Goal: Entertainment & Leisure: Consume media (video, audio)

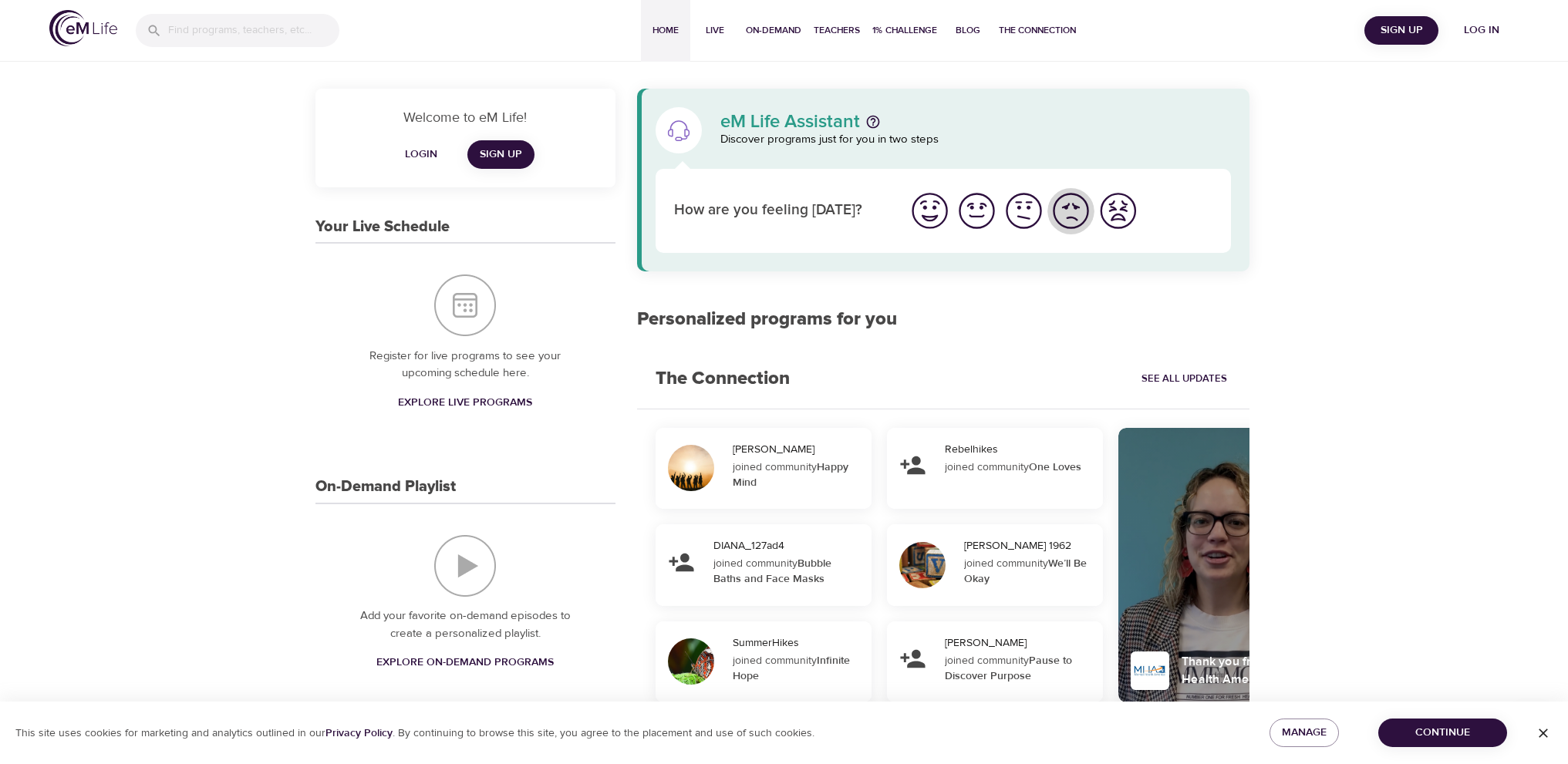
click at [1066, 207] on img "I'm feeling bad" at bounding box center [1070, 210] width 42 height 42
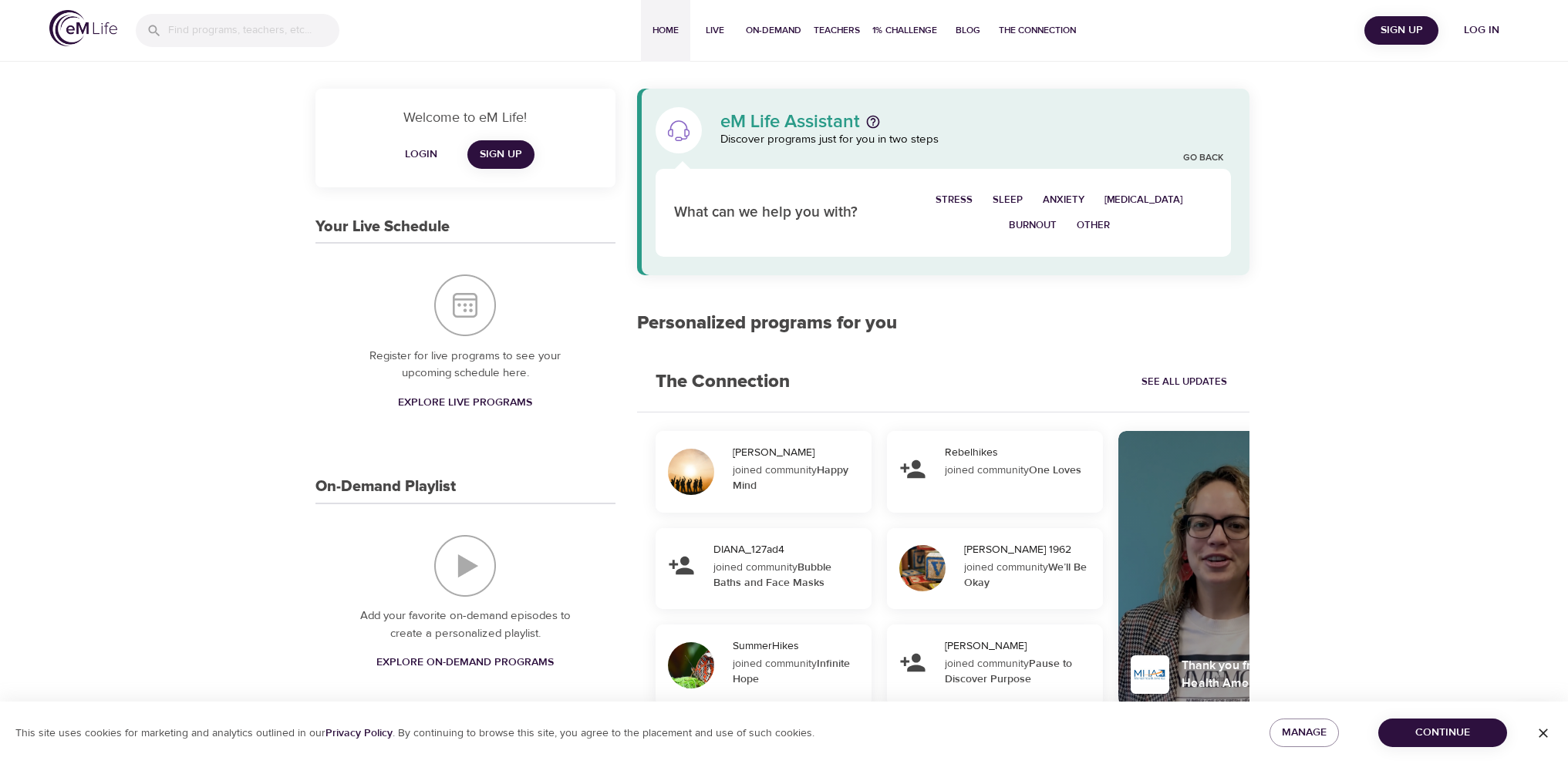
click at [1153, 198] on span "[MEDICAL_DATA]" at bounding box center [1144, 200] width 79 height 18
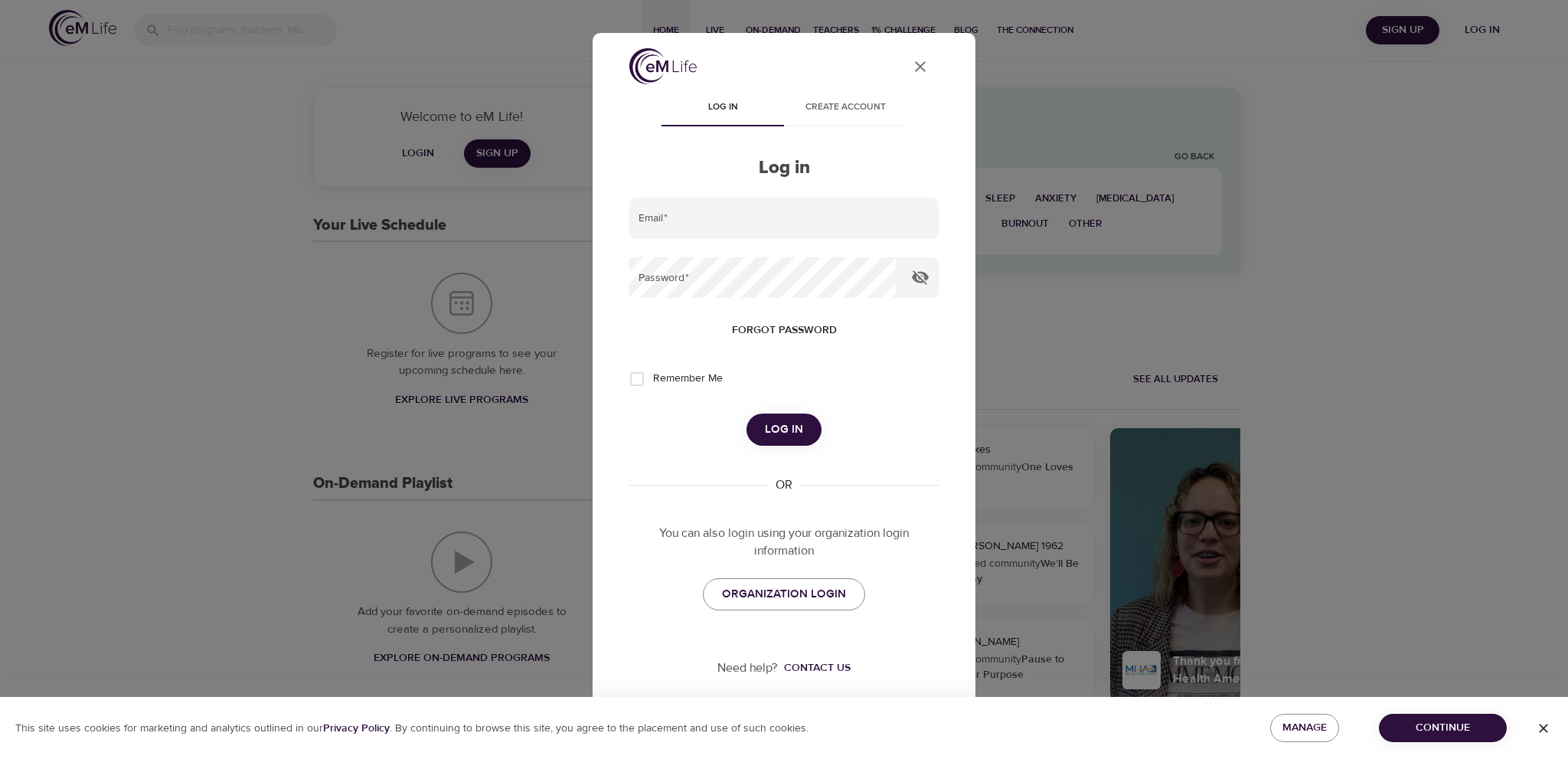
click at [797, 426] on span "Log in" at bounding box center [784, 429] width 38 height 20
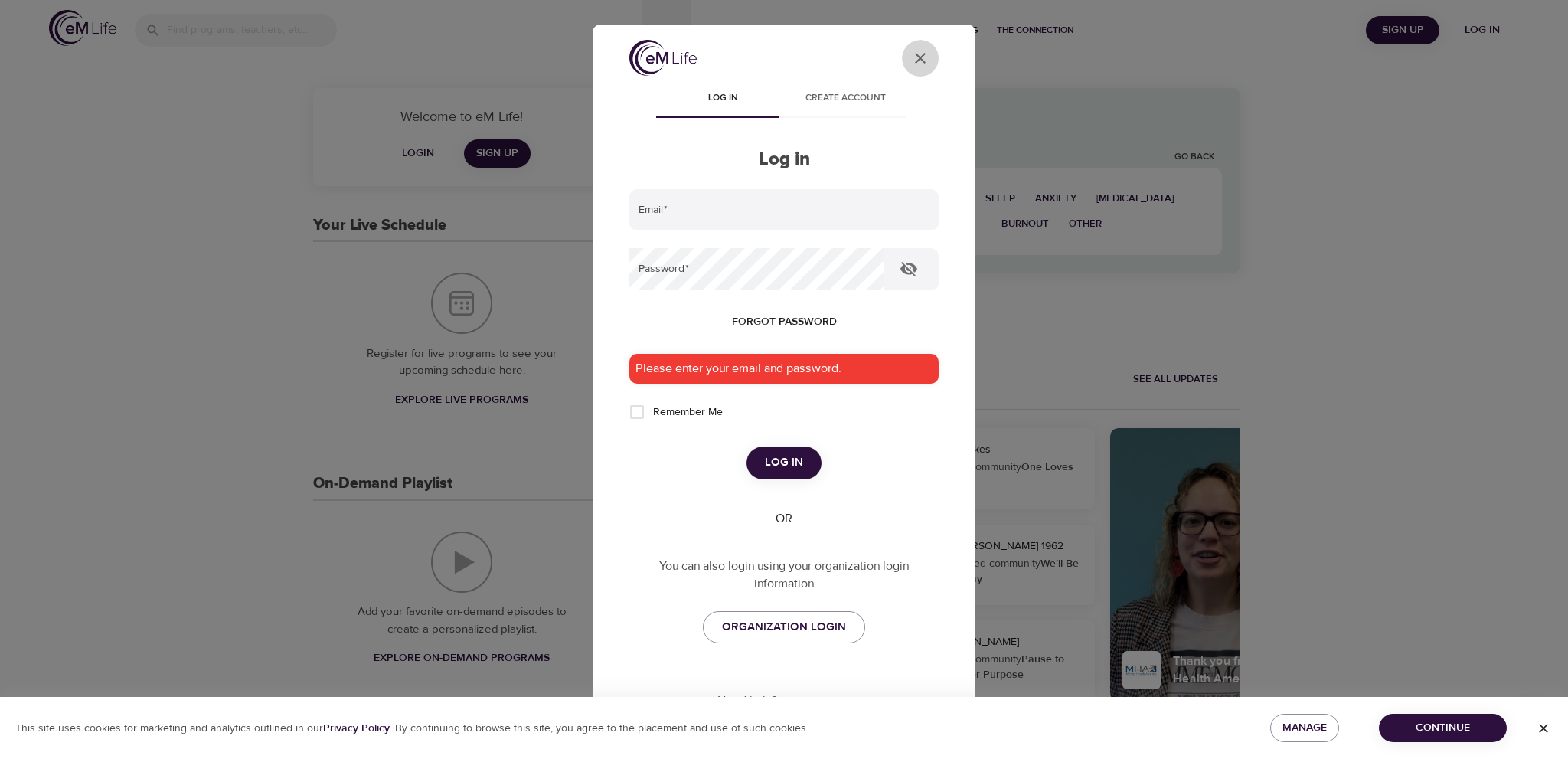
click at [911, 58] on icon "User Profile" at bounding box center [920, 57] width 18 height 18
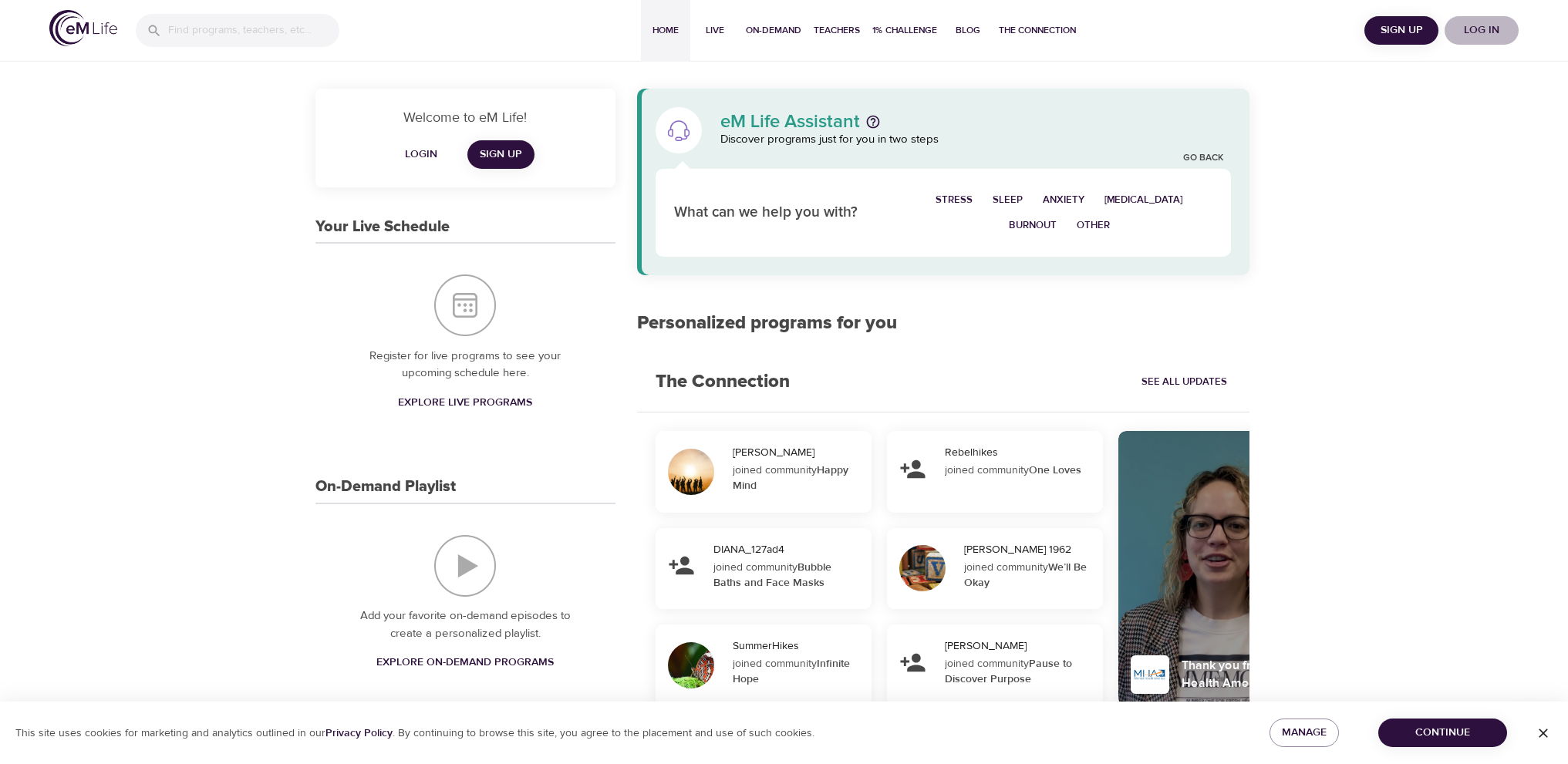
click at [1498, 33] on span "Log in" at bounding box center [1481, 31] width 61 height 19
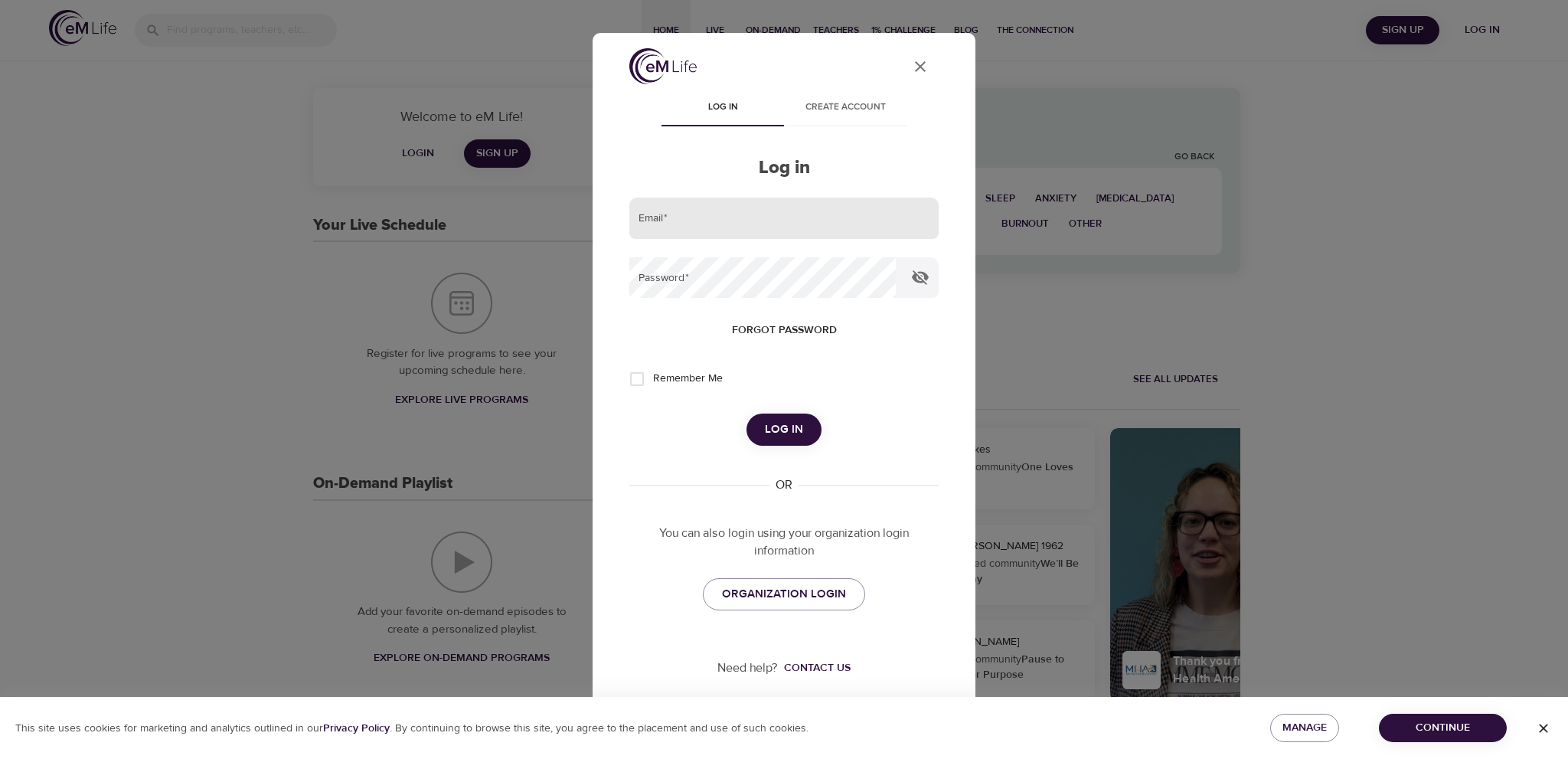
click at [727, 226] on input "email" at bounding box center [783, 218] width 309 height 42
type input "[PERSON_NAME][EMAIL_ADDRESS][PERSON_NAME][DOMAIN_NAME]"
click at [747, 413] on button "Log in" at bounding box center [784, 429] width 75 height 32
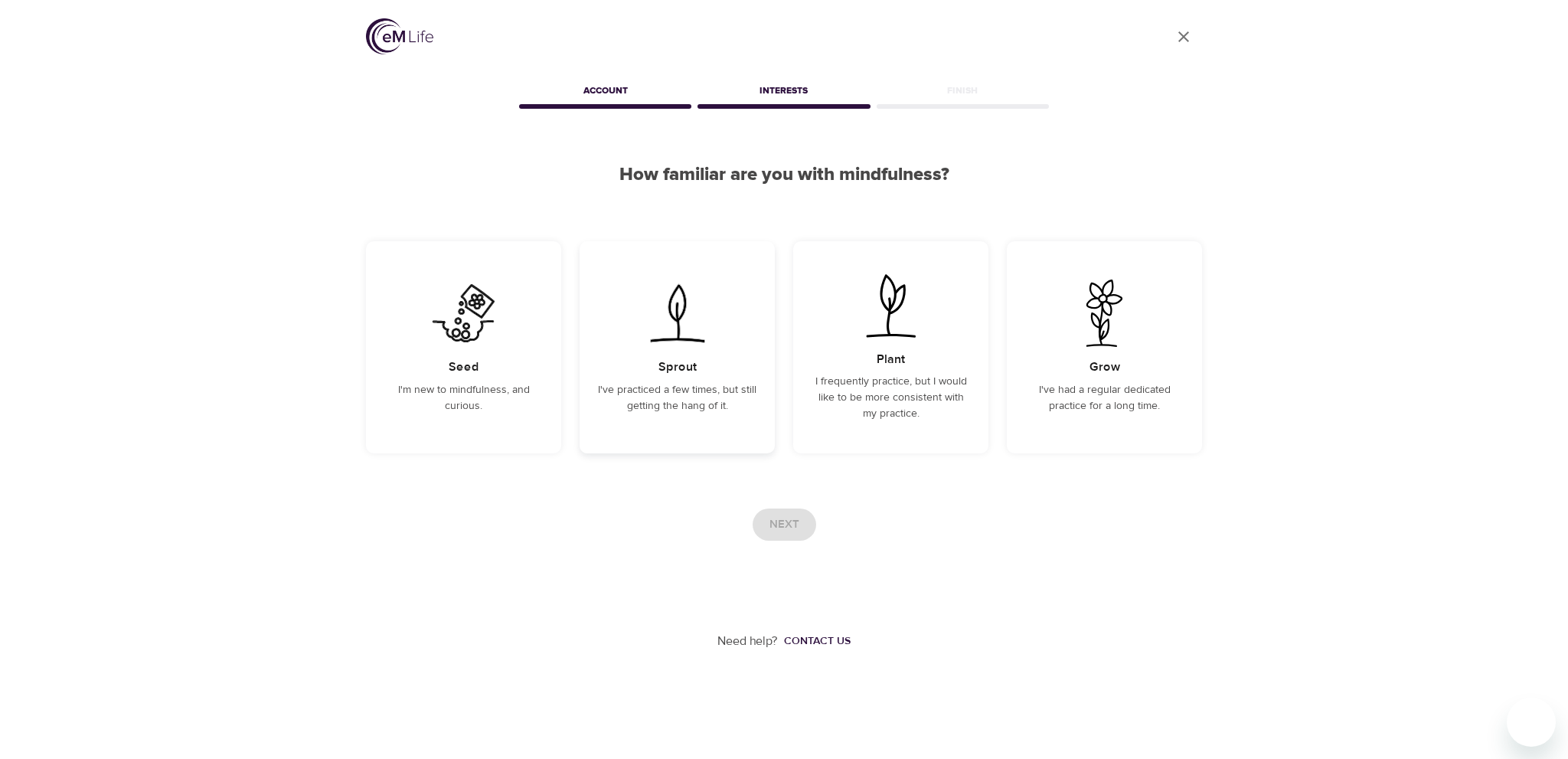
click at [694, 324] on img at bounding box center [677, 312] width 77 height 67
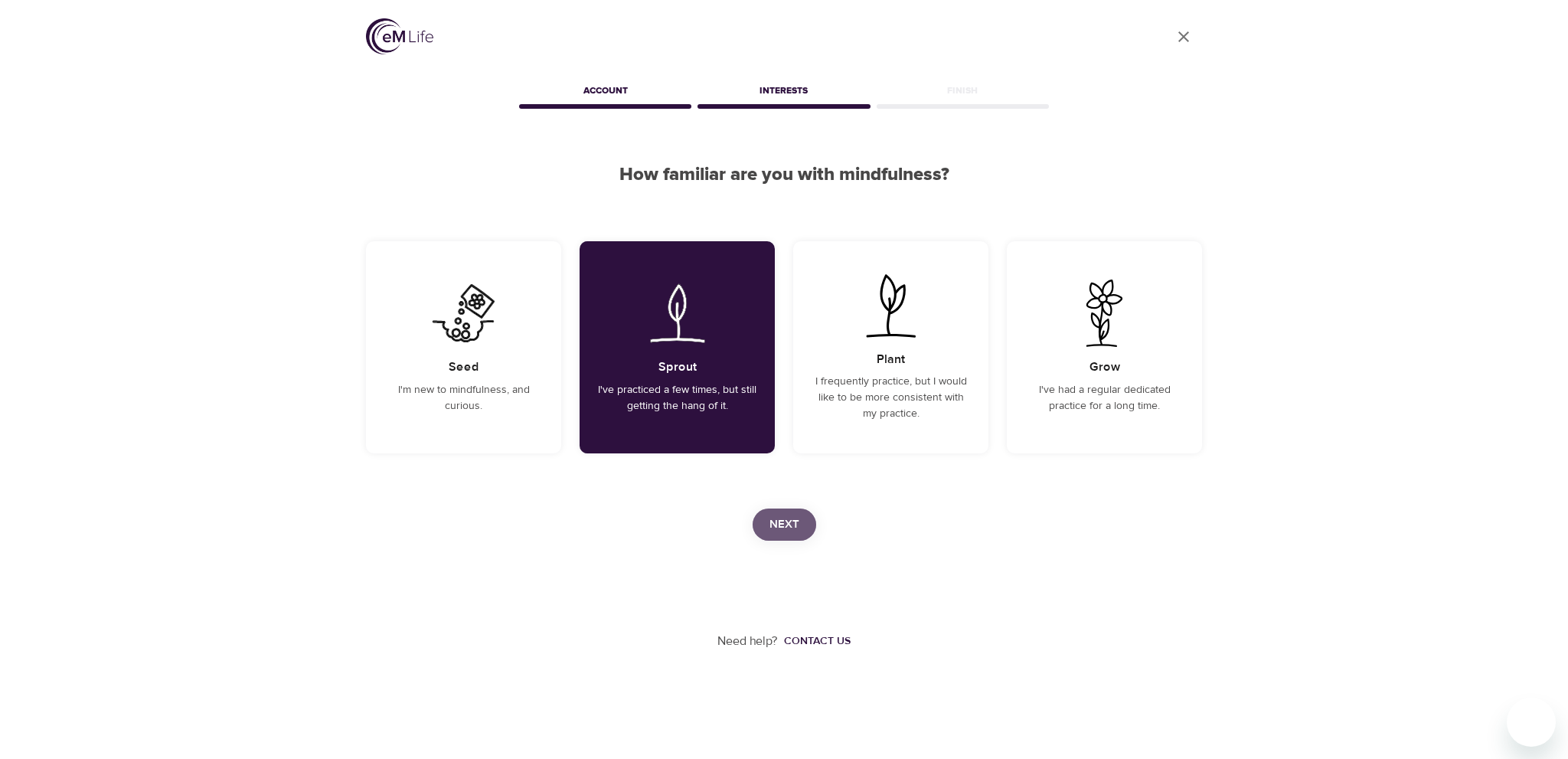
click at [806, 519] on button "Next" at bounding box center [784, 524] width 64 height 32
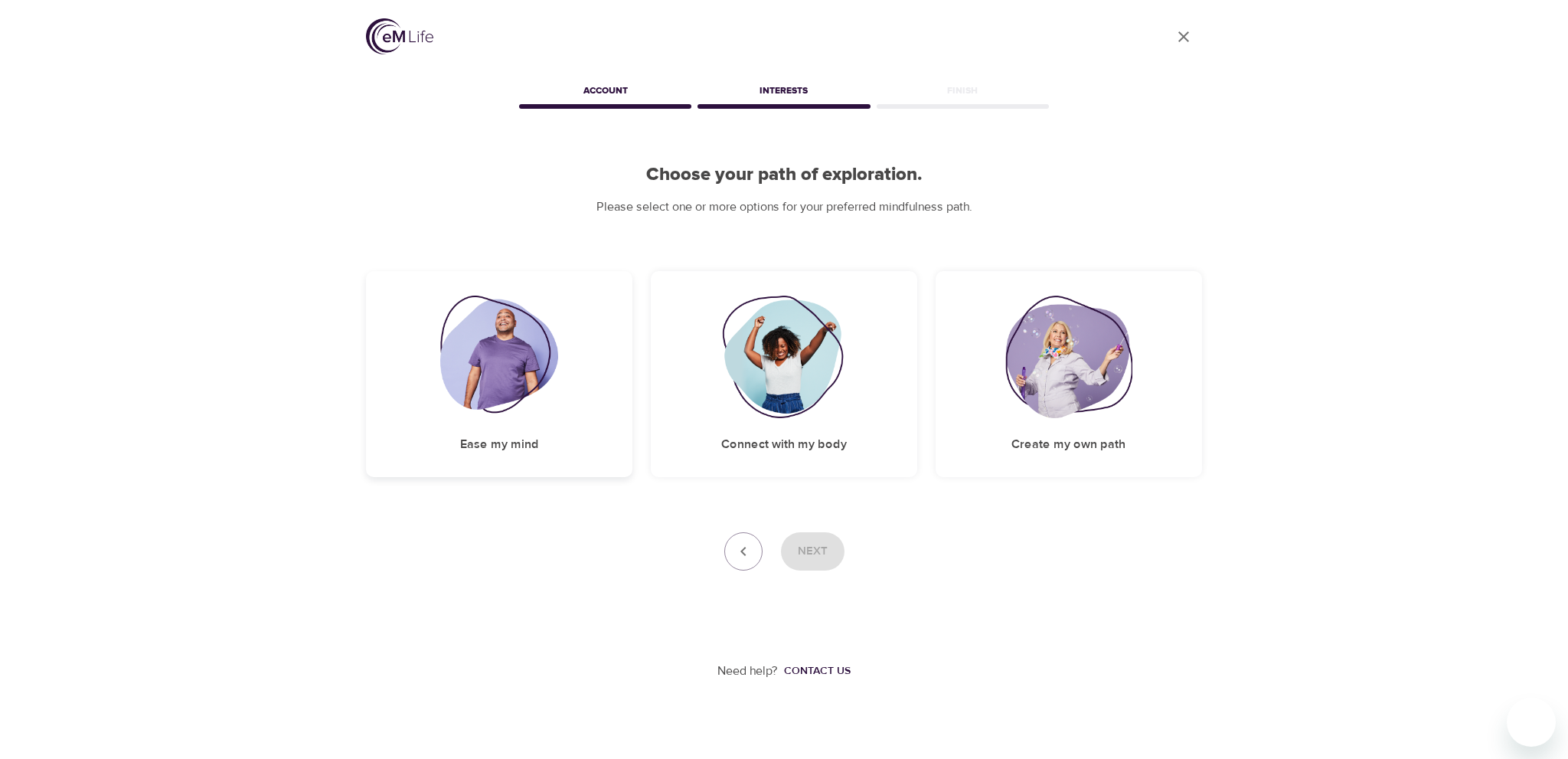
click at [525, 410] on img at bounding box center [499, 357] width 118 height 123
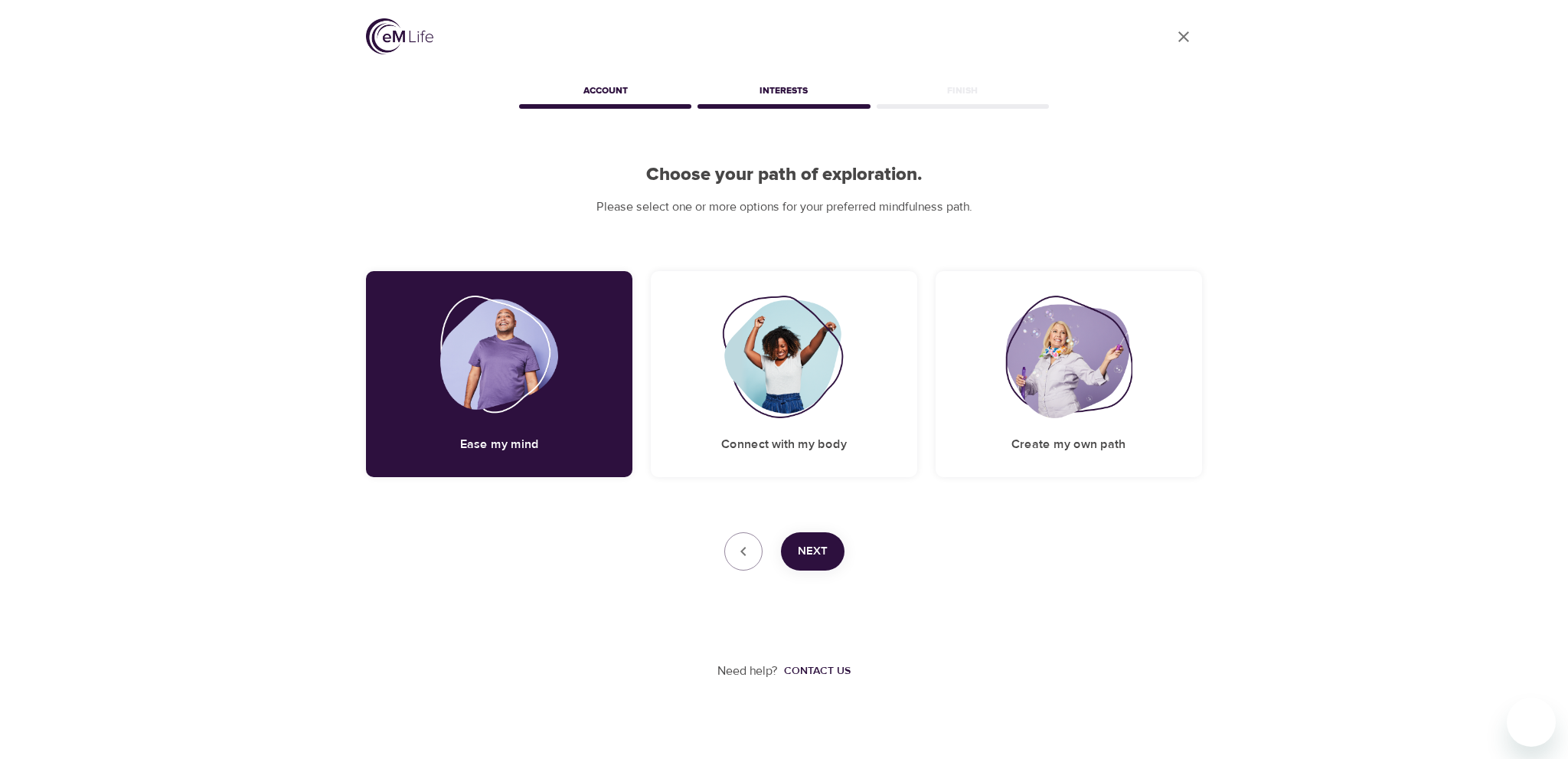
click at [817, 545] on span "Next" at bounding box center [813, 551] width 30 height 20
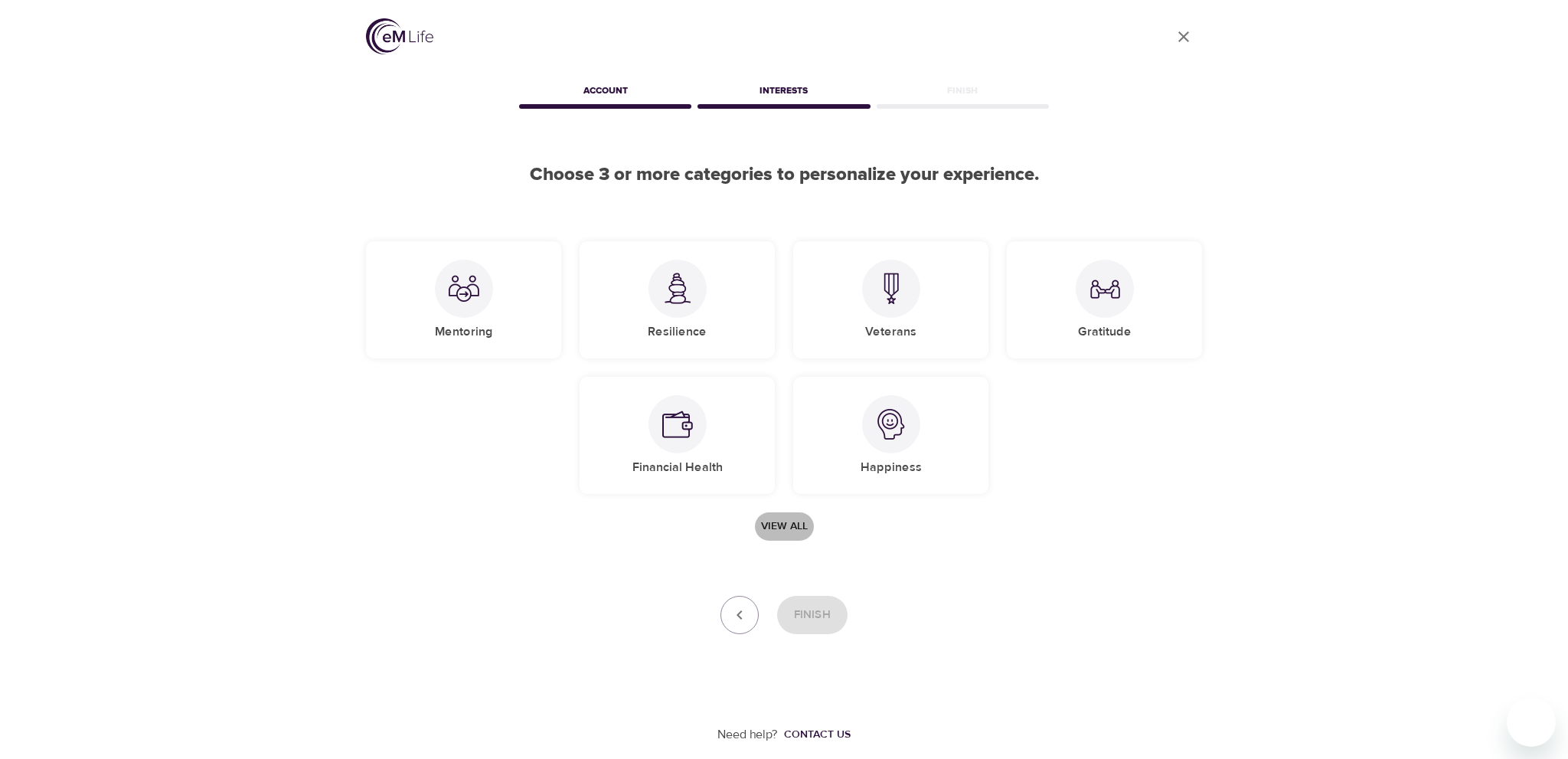
click at [787, 527] on span "View all" at bounding box center [785, 527] width 47 height 19
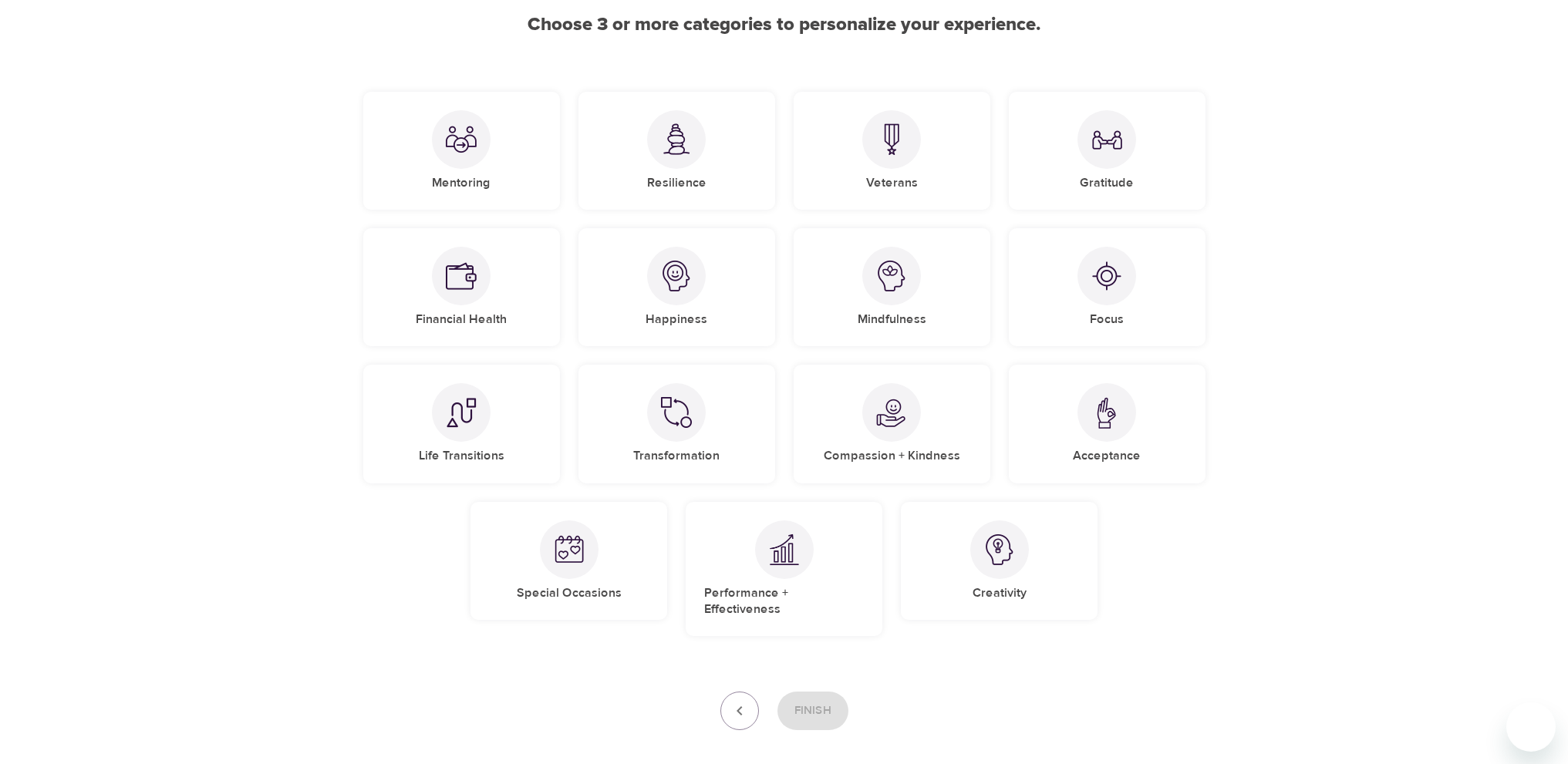
scroll to position [154, 0]
click at [1075, 145] on div "Gratitude" at bounding box center [1107, 147] width 196 height 118
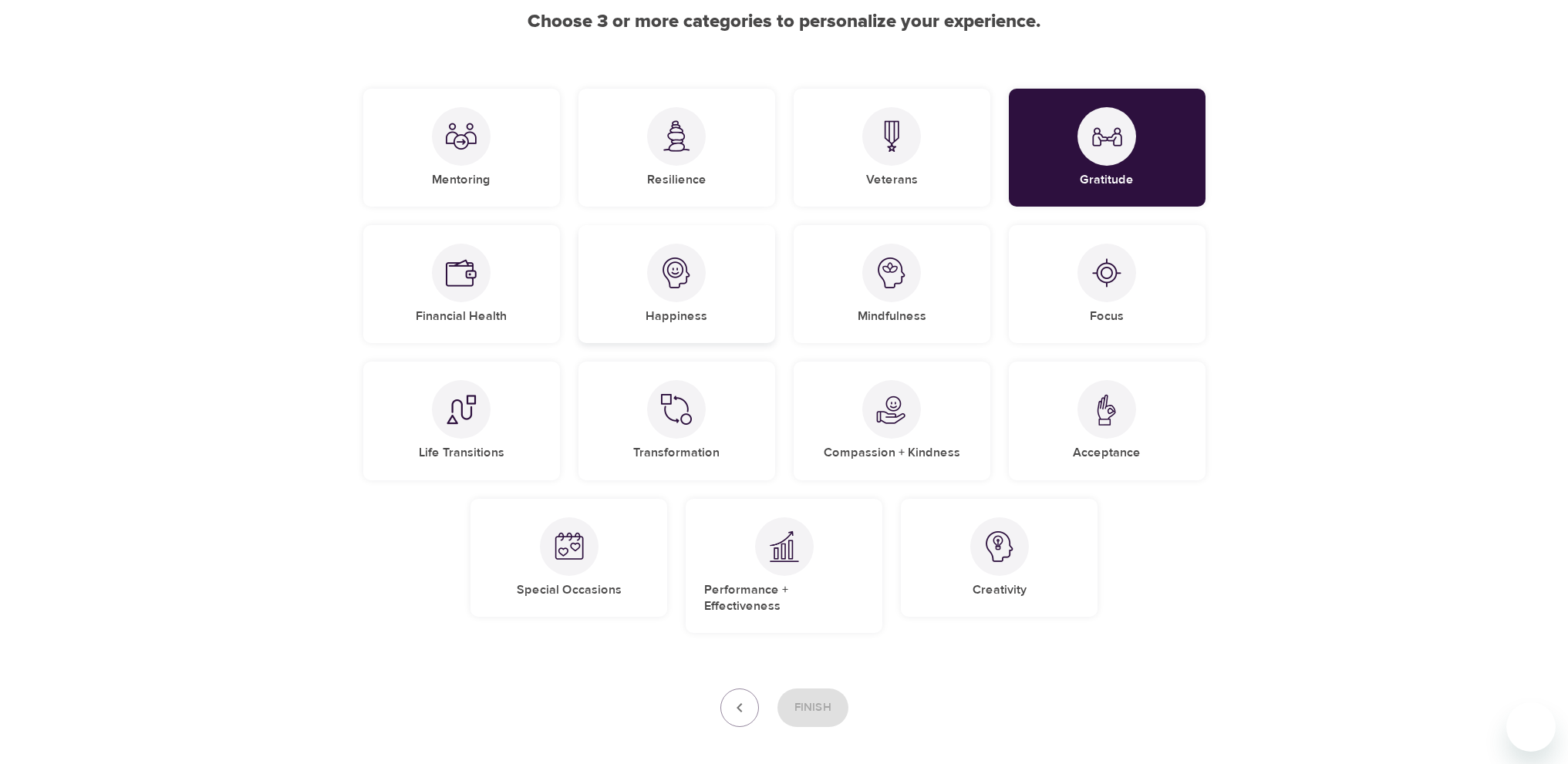
click at [703, 272] on div at bounding box center [676, 272] width 59 height 59
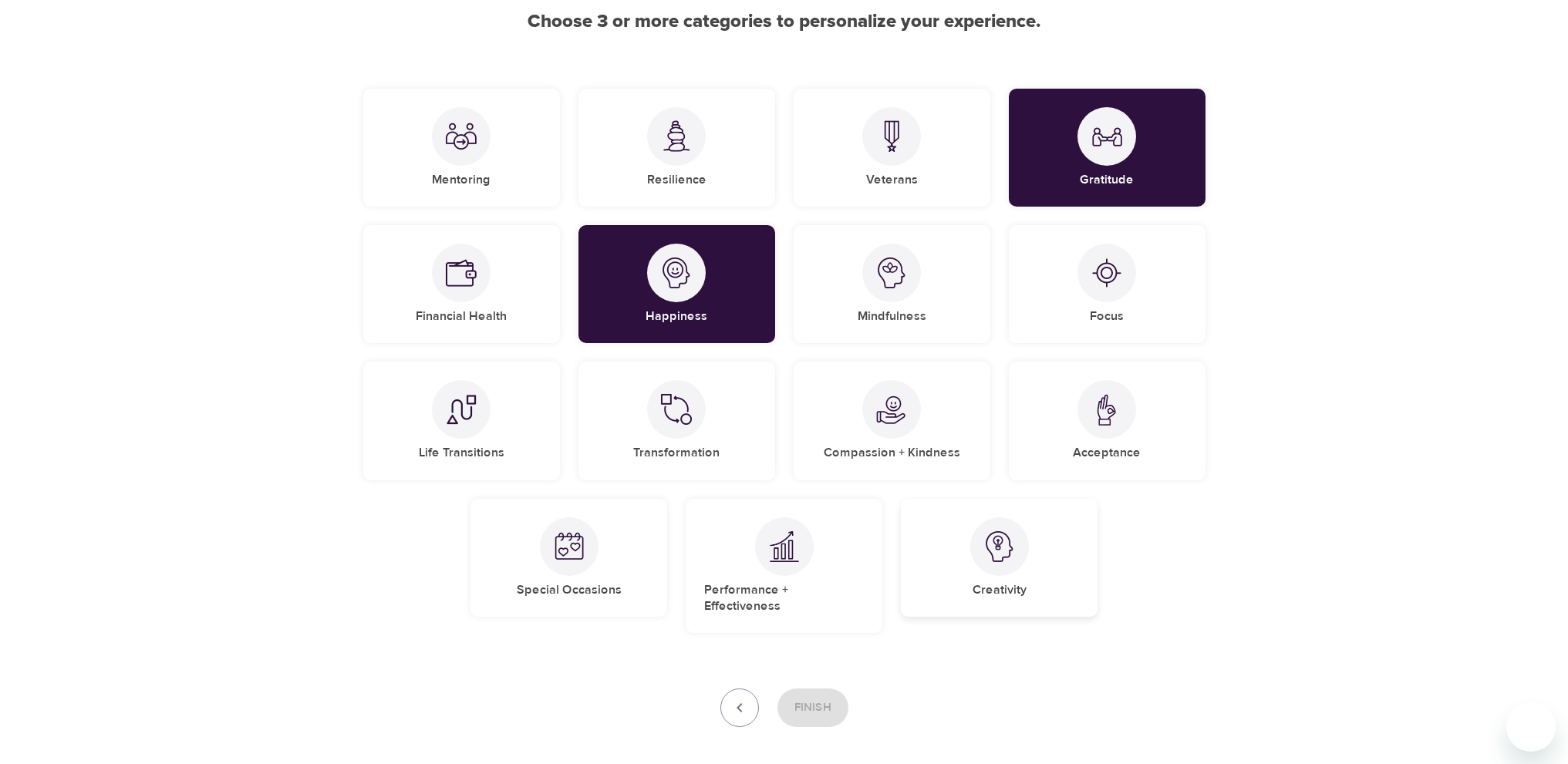
click at [1018, 525] on div at bounding box center [999, 546] width 59 height 59
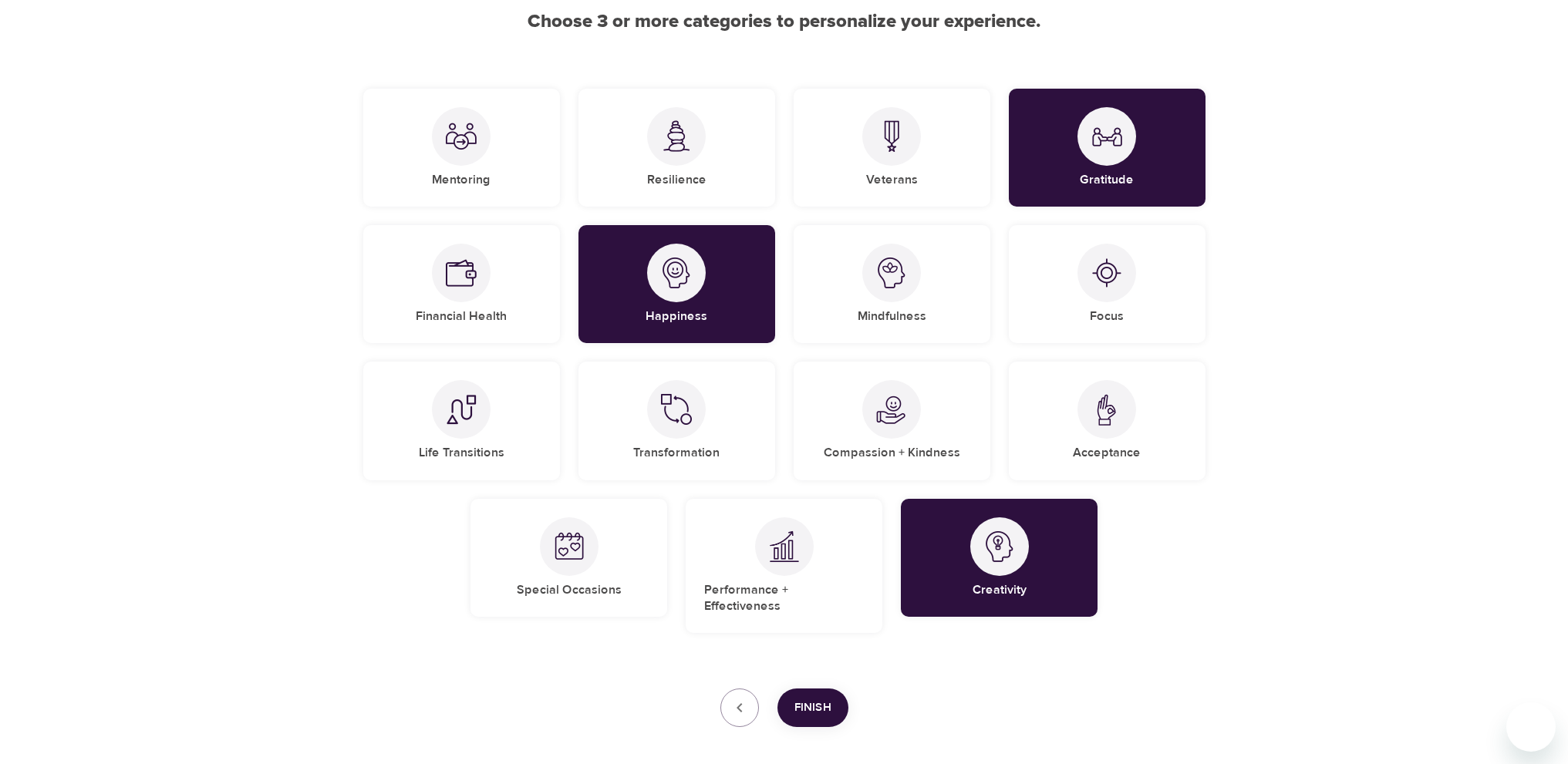
click at [812, 689] on button "Finish" at bounding box center [812, 708] width 71 height 39
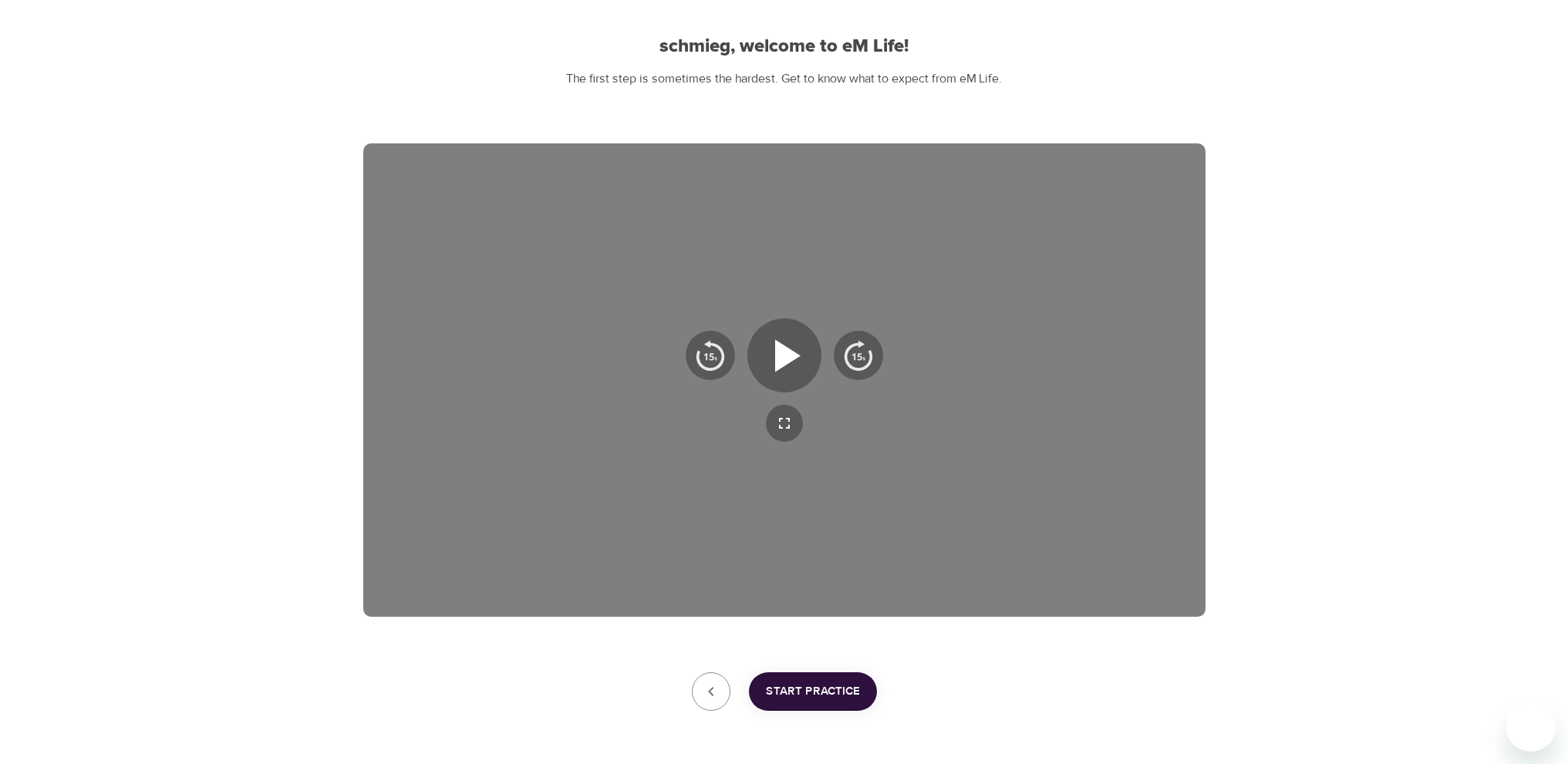
click at [812, 696] on span "Start Practice" at bounding box center [812, 691] width 94 height 20
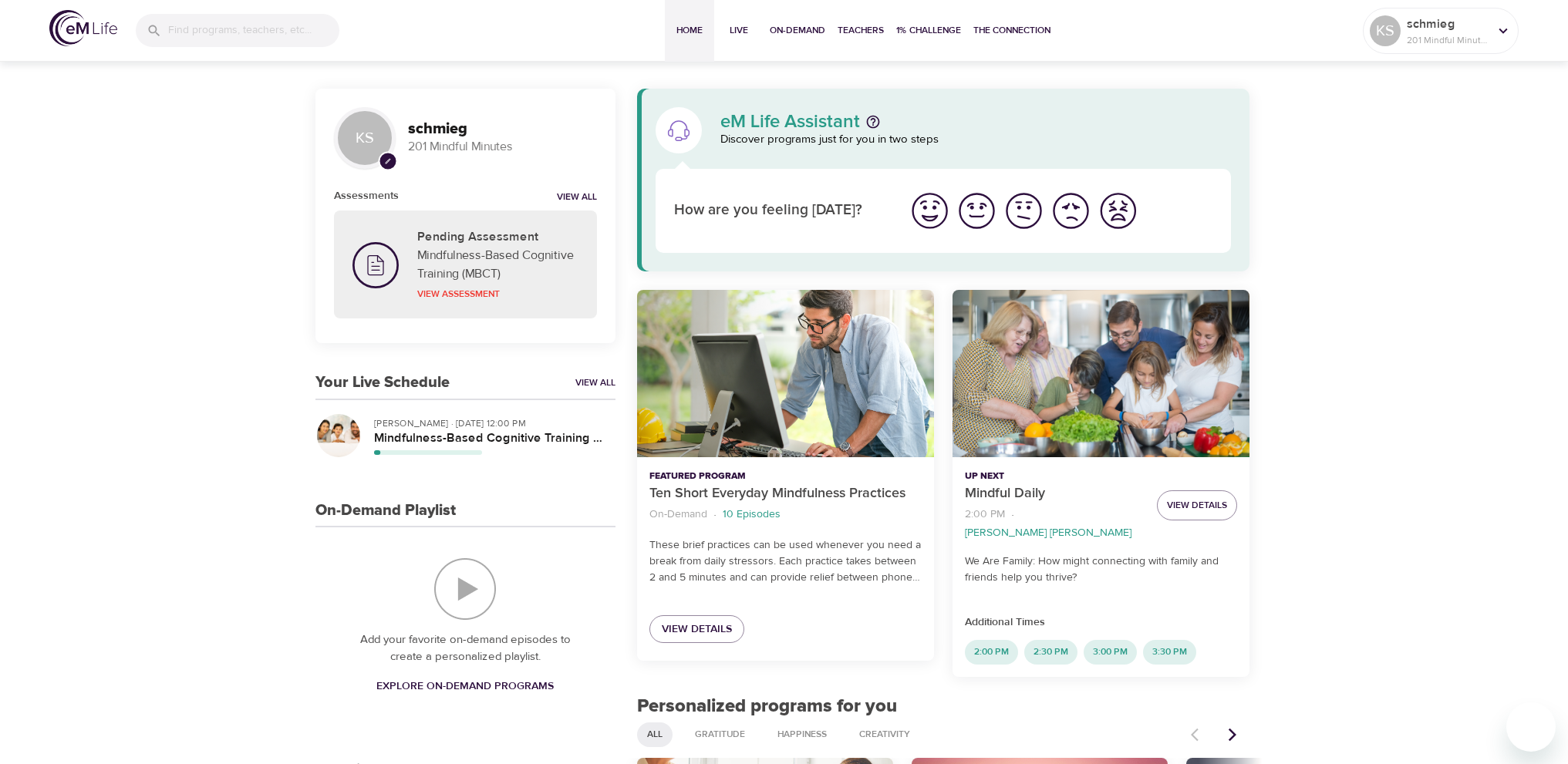
click at [1072, 213] on img "I'm feeling bad" at bounding box center [1070, 210] width 42 height 42
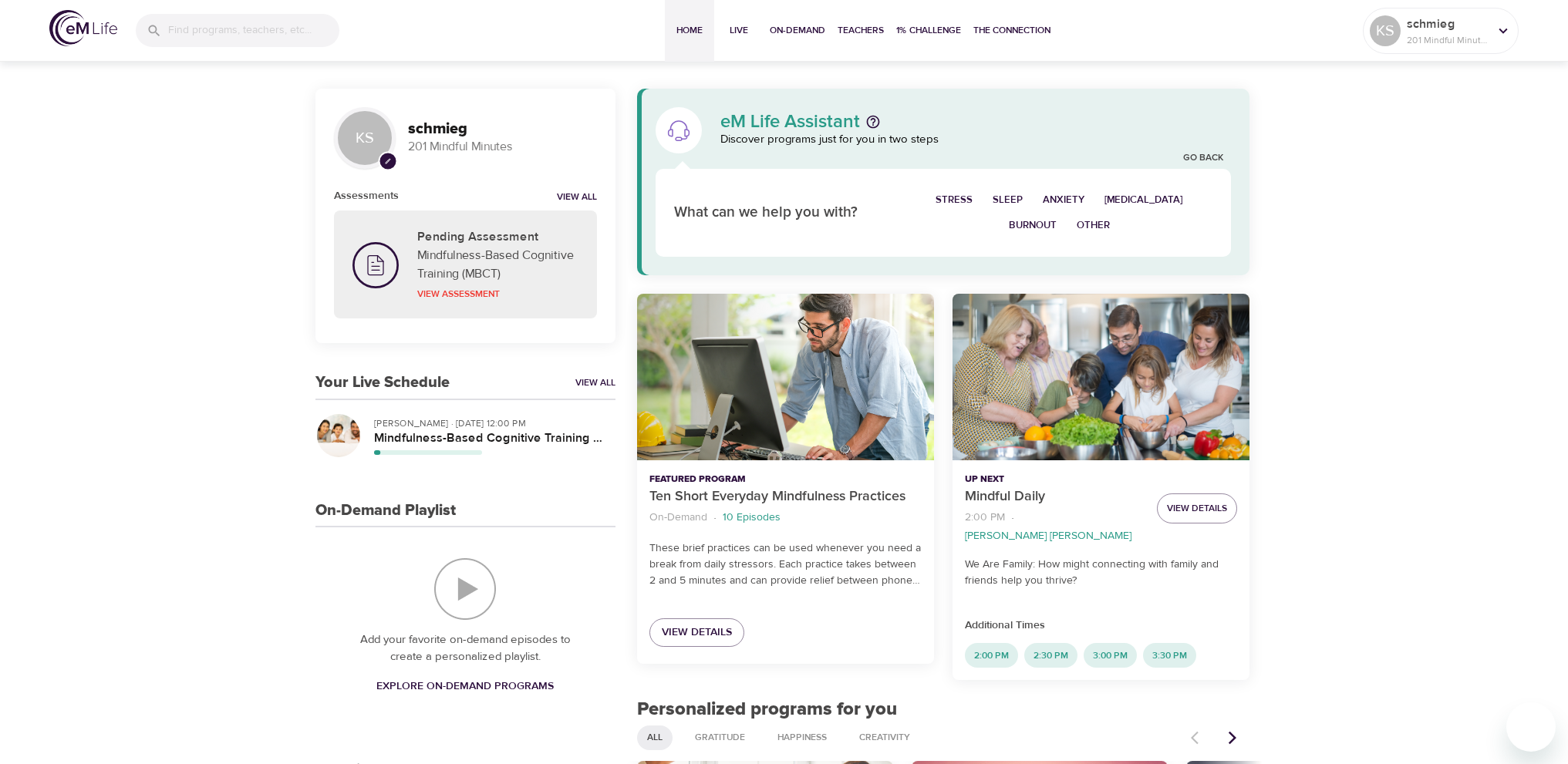
click at [1137, 195] on span "[MEDICAL_DATA]" at bounding box center [1144, 200] width 79 height 18
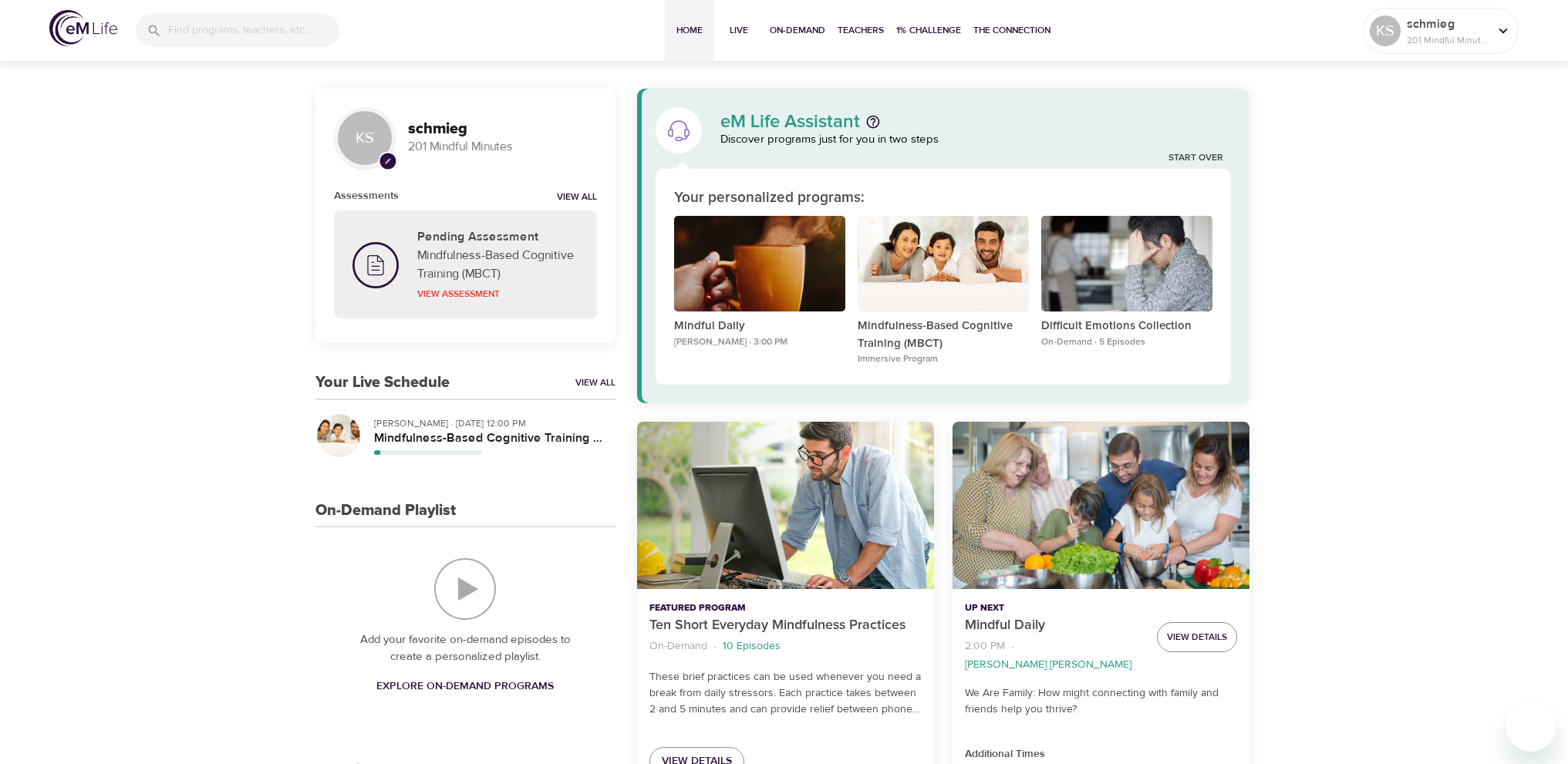
click at [1038, 228] on div "Difficult Emotions Collection On-Demand · 5 Episodes" at bounding box center [1126, 291] width 183 height 164
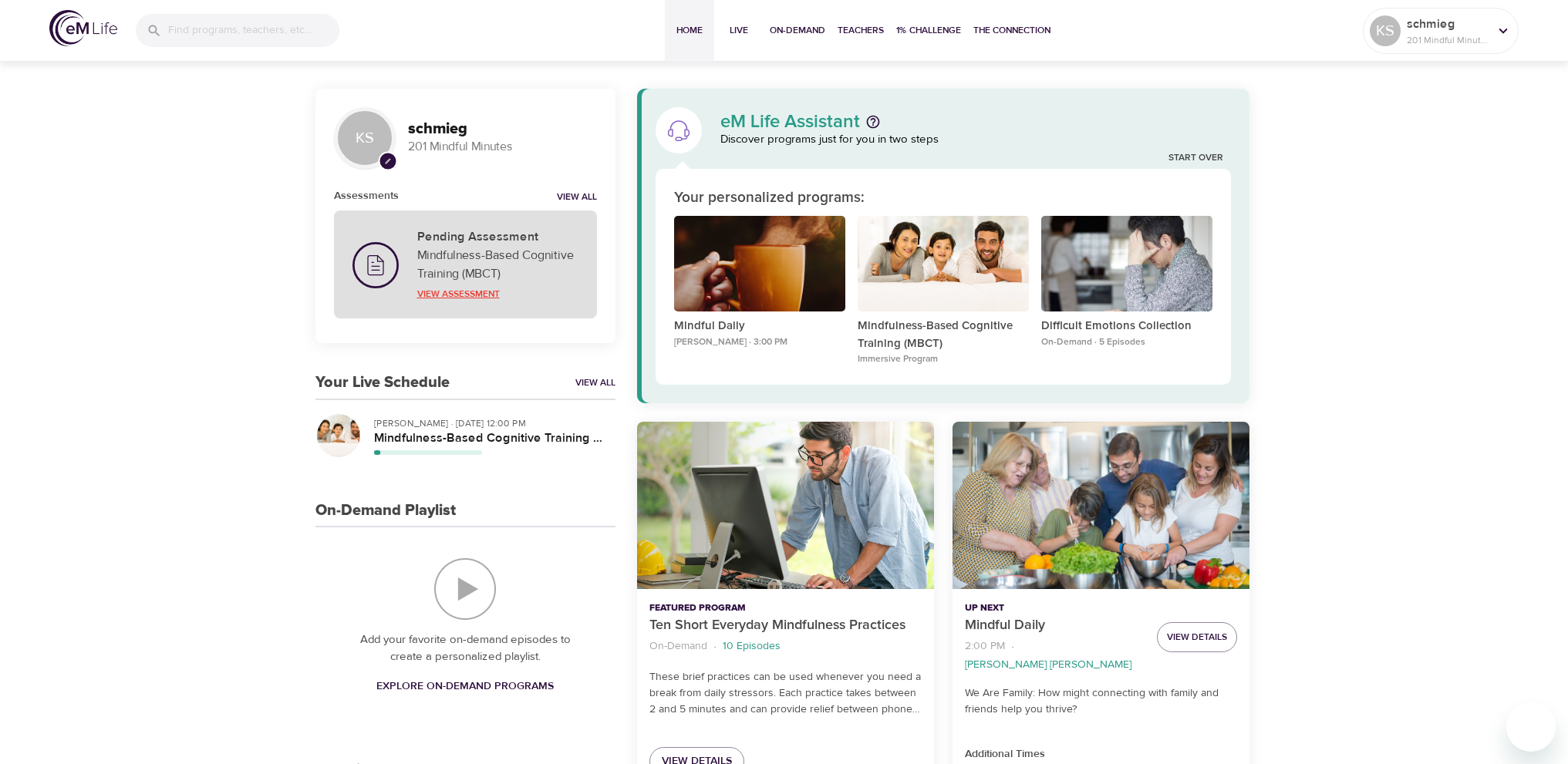
click at [433, 292] on p "View Assessment" at bounding box center [498, 294] width 161 height 14
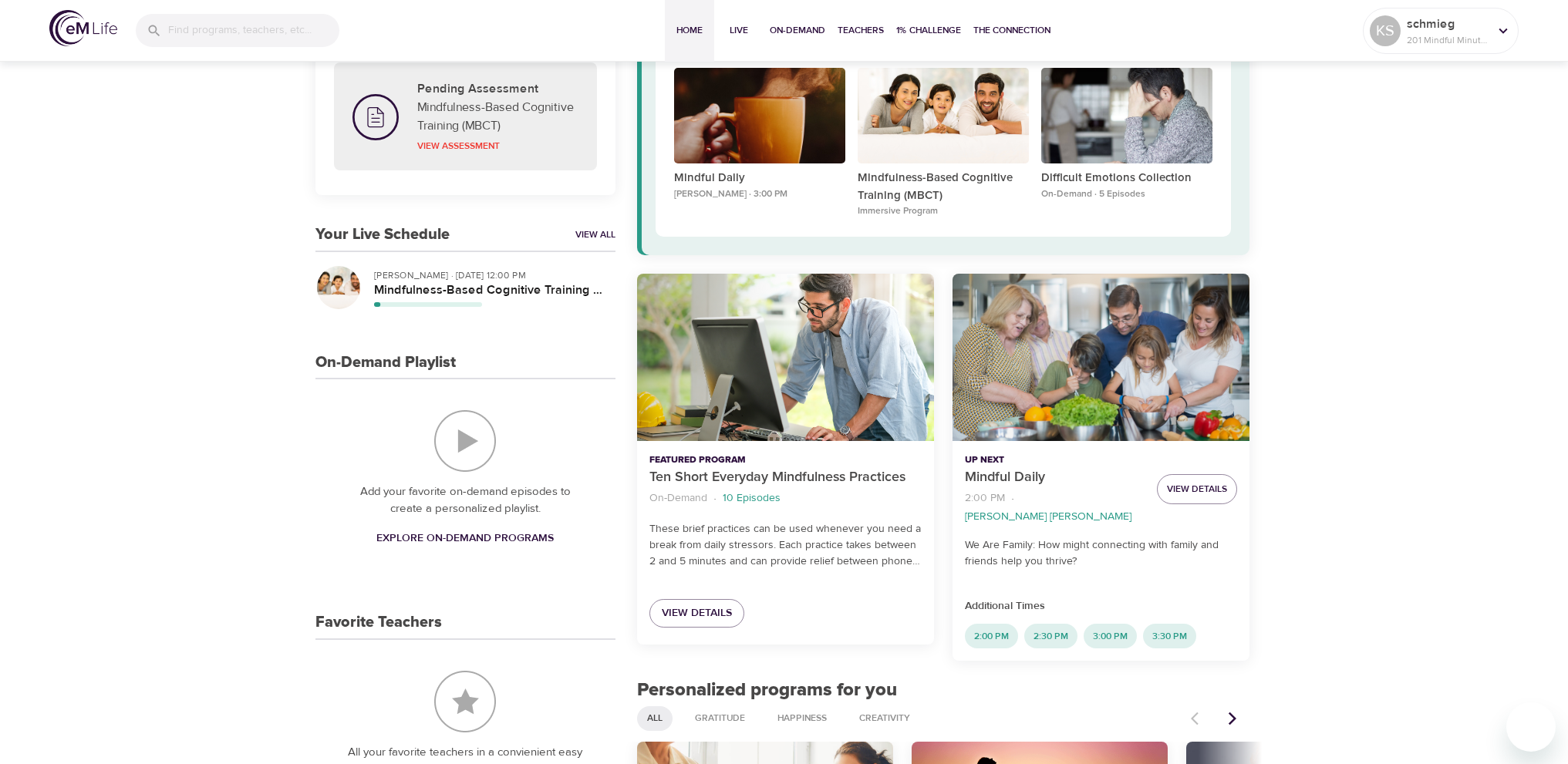
scroll to position [154, 0]
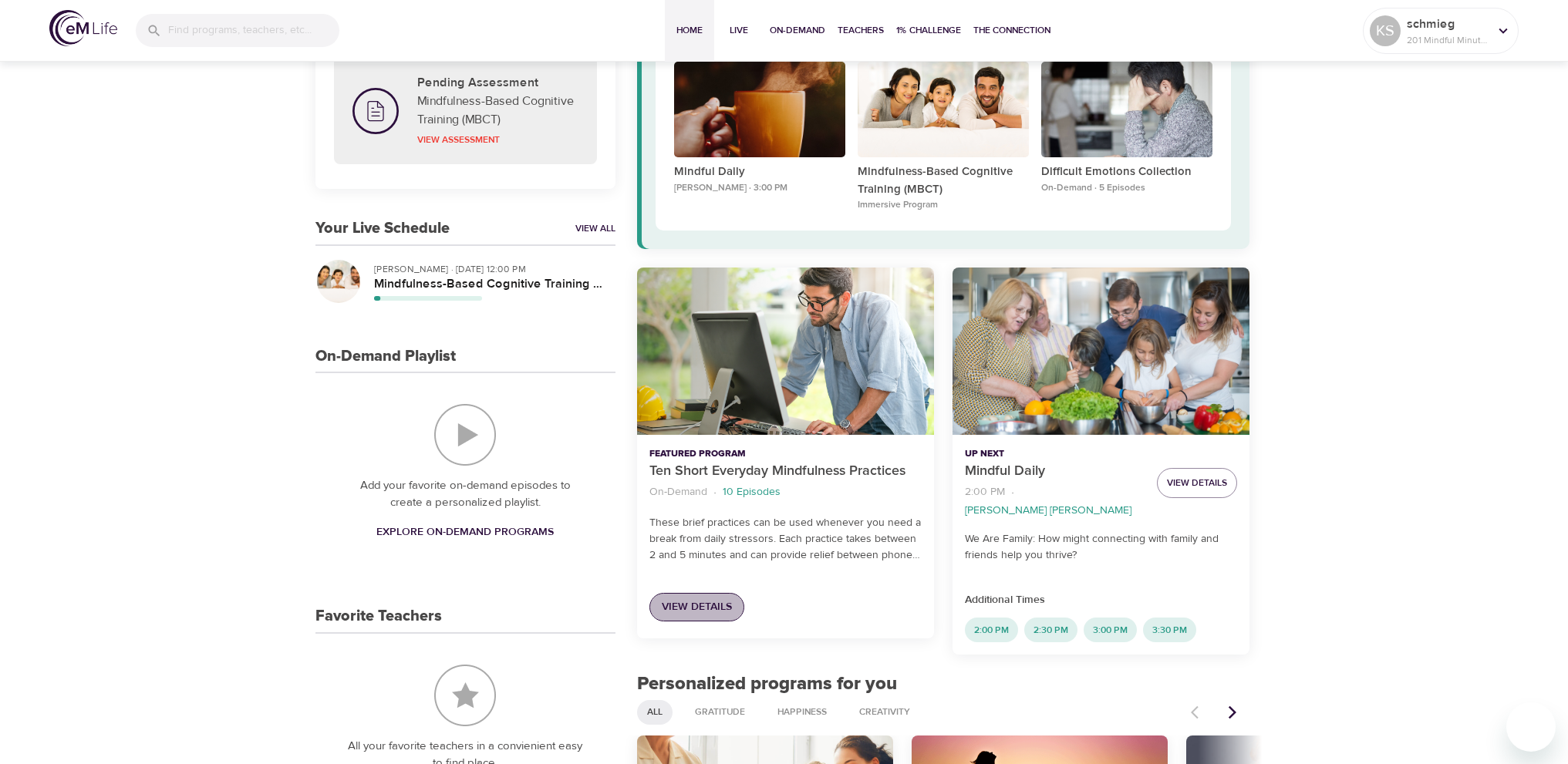
click at [703, 606] on span "View Details" at bounding box center [697, 607] width 70 height 19
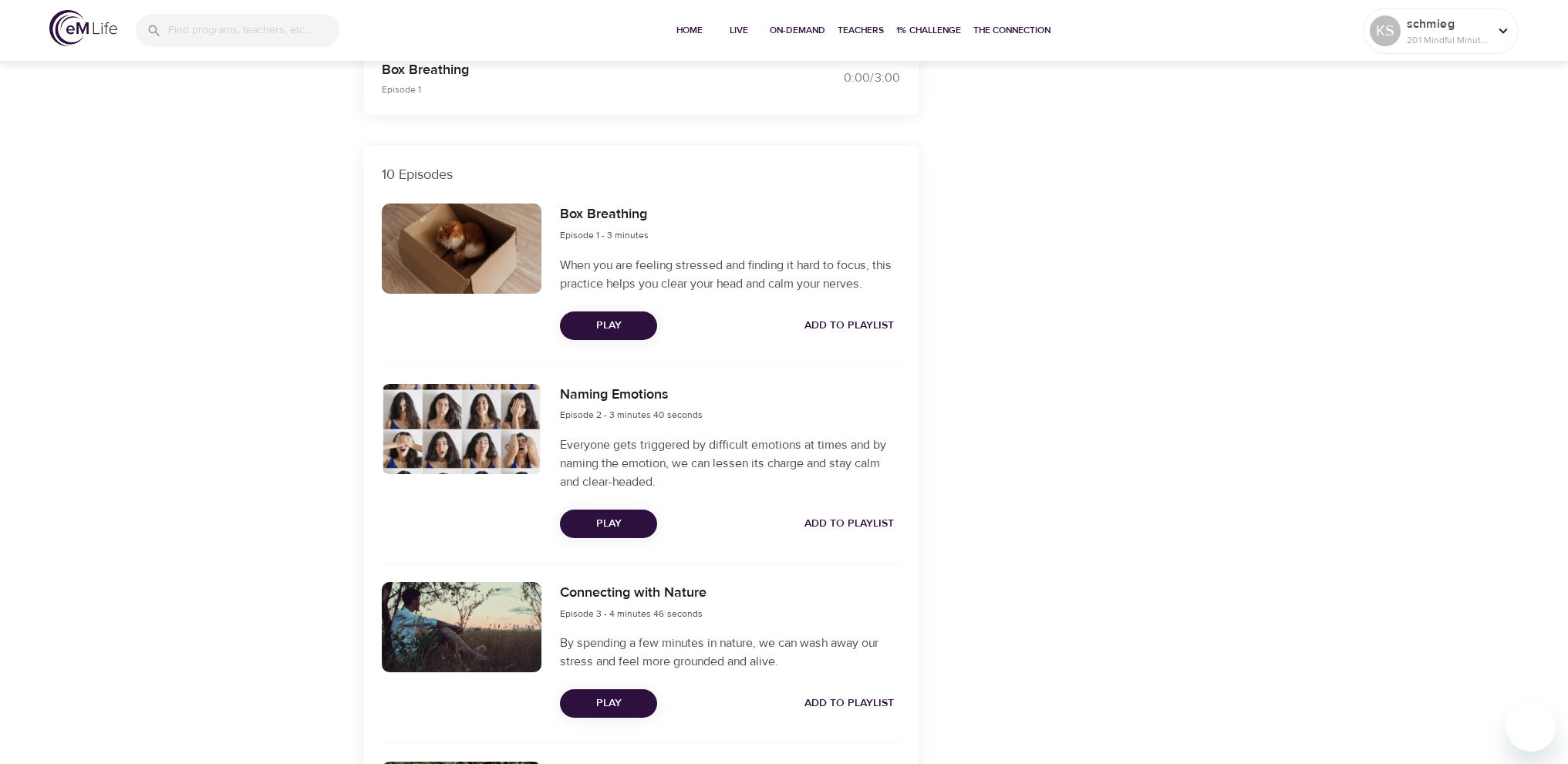
scroll to position [463, 0]
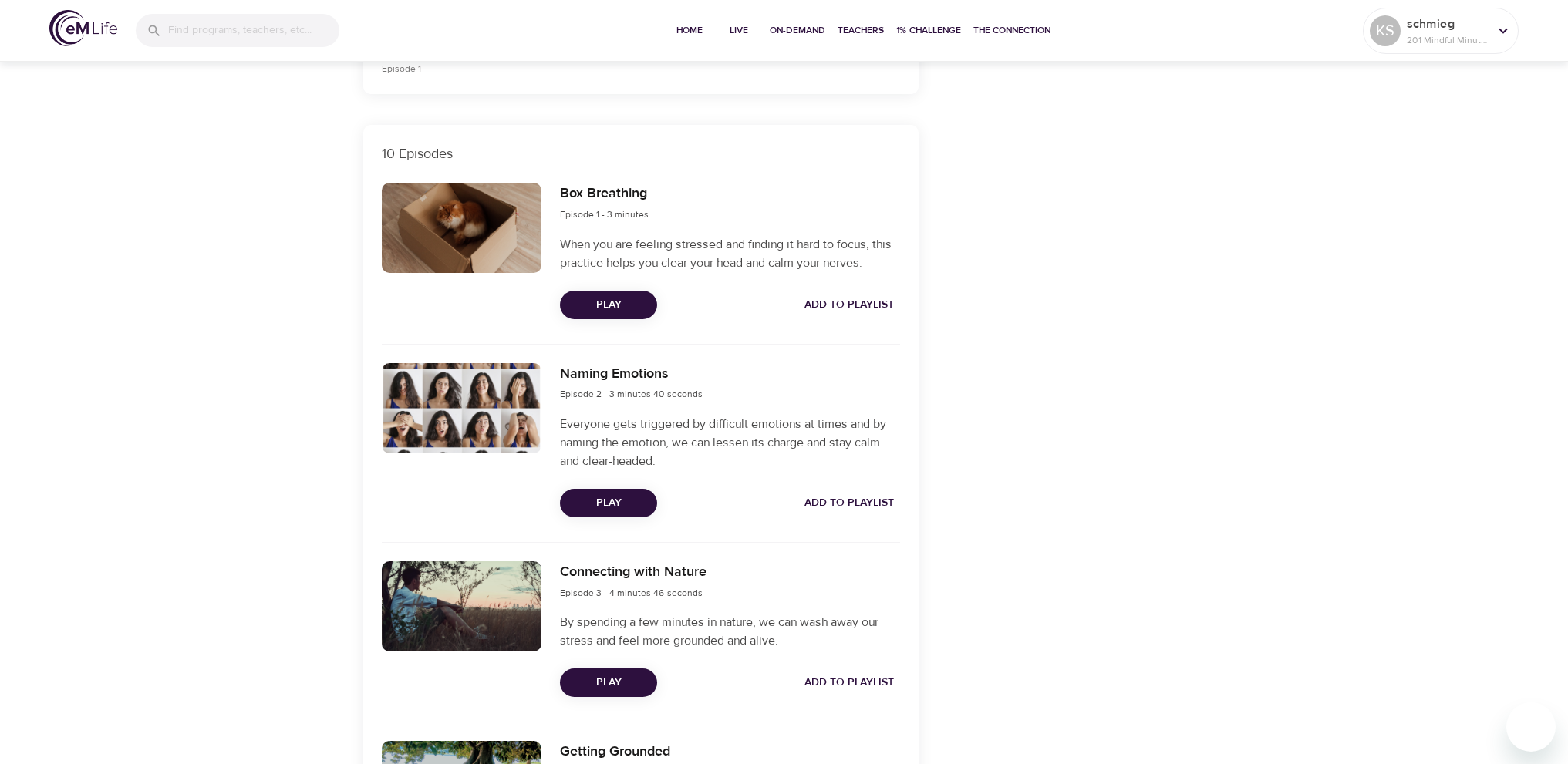
click at [614, 498] on span "Play" at bounding box center [608, 503] width 73 height 19
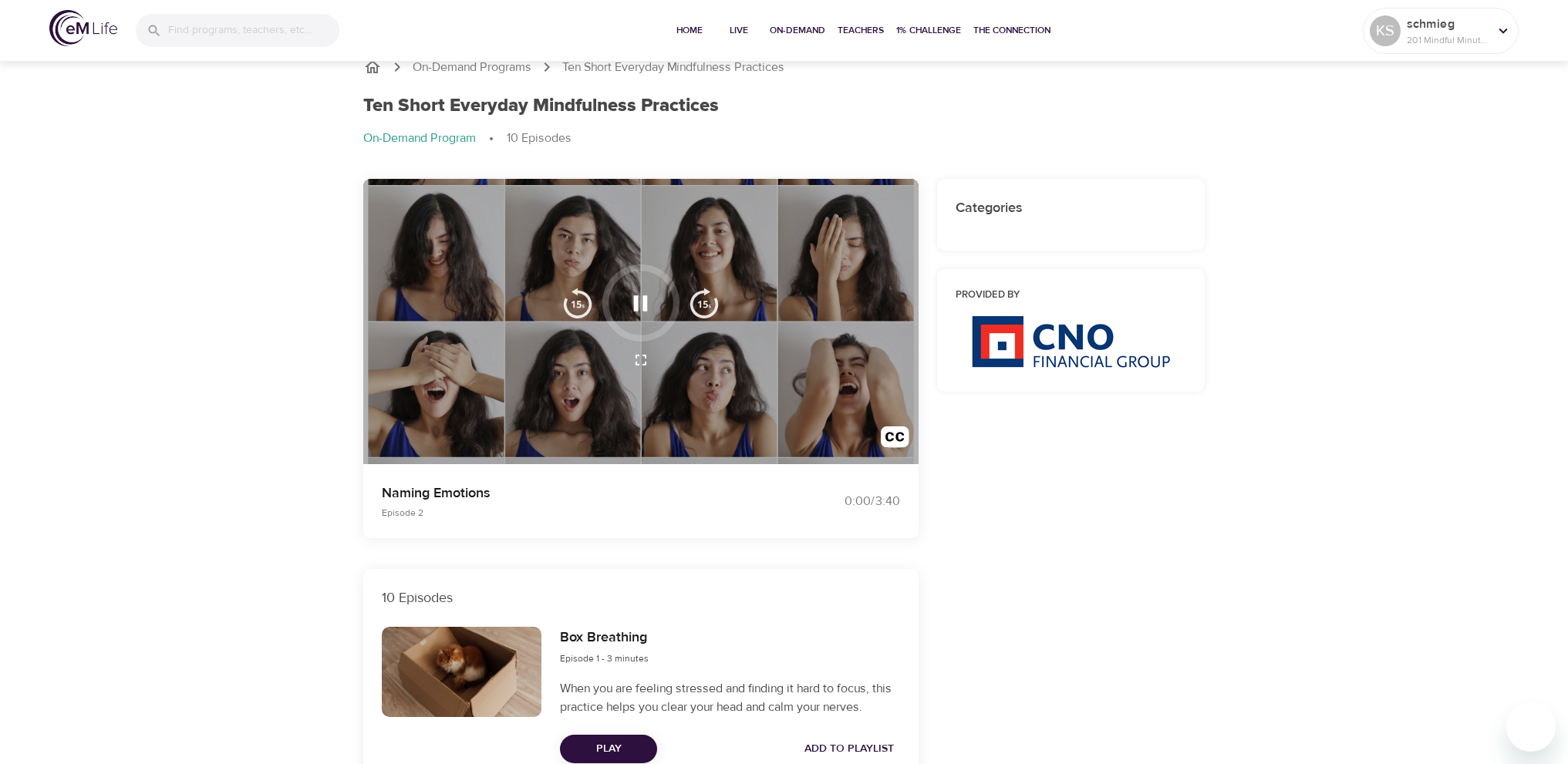
scroll to position [0, 0]
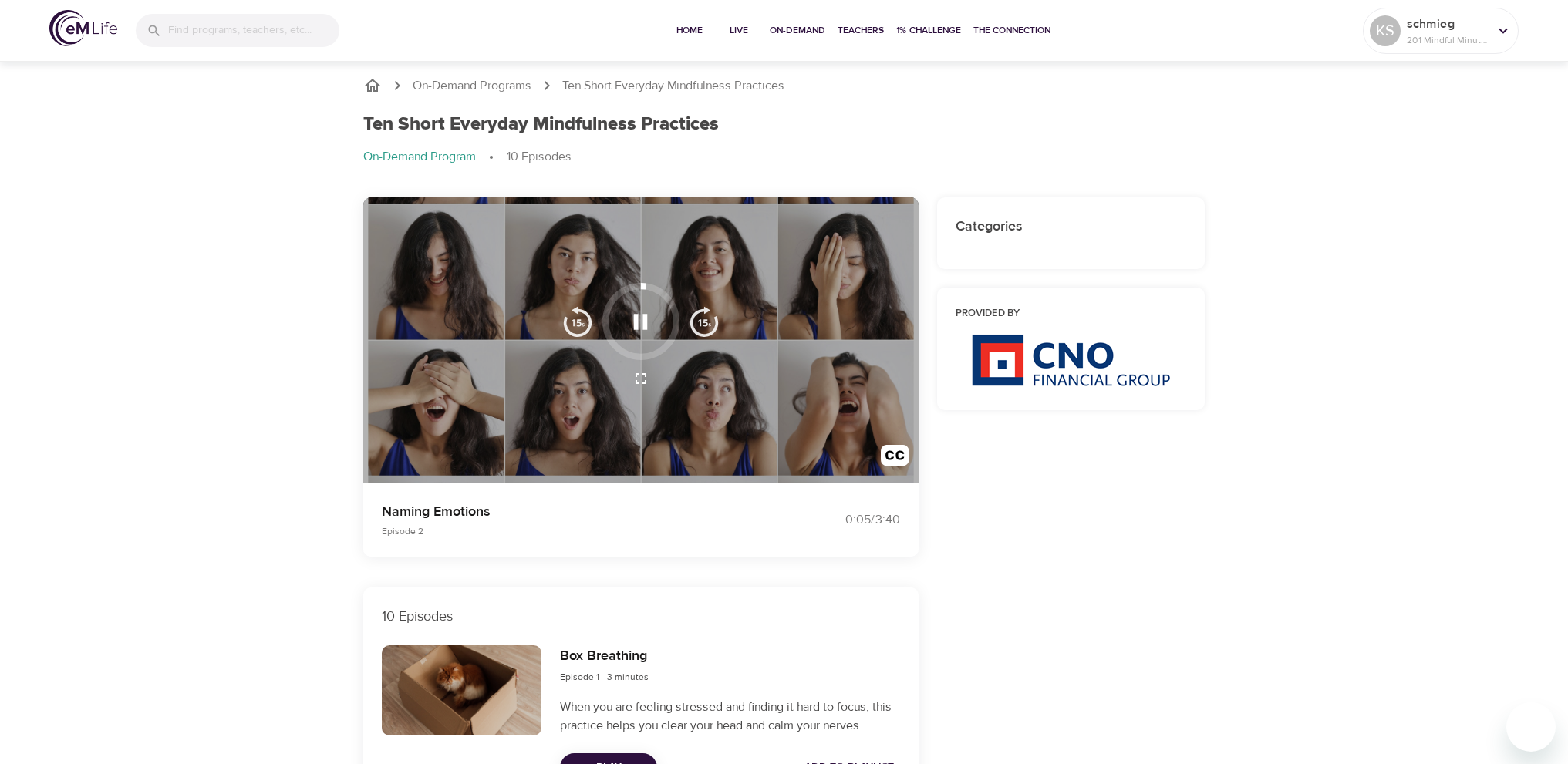
click at [716, 386] on div at bounding box center [641, 378] width 176 height 37
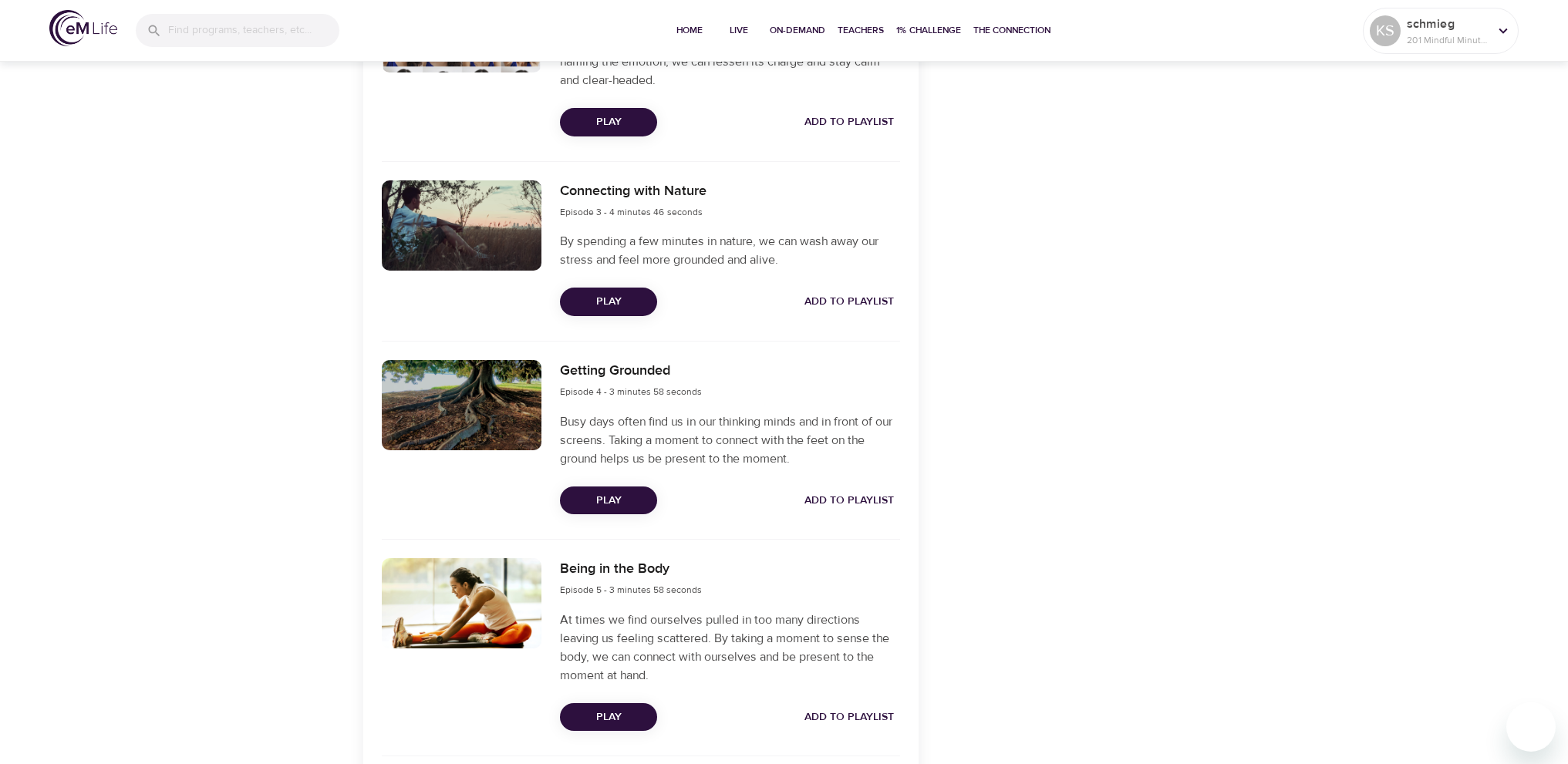
scroll to position [848, 0]
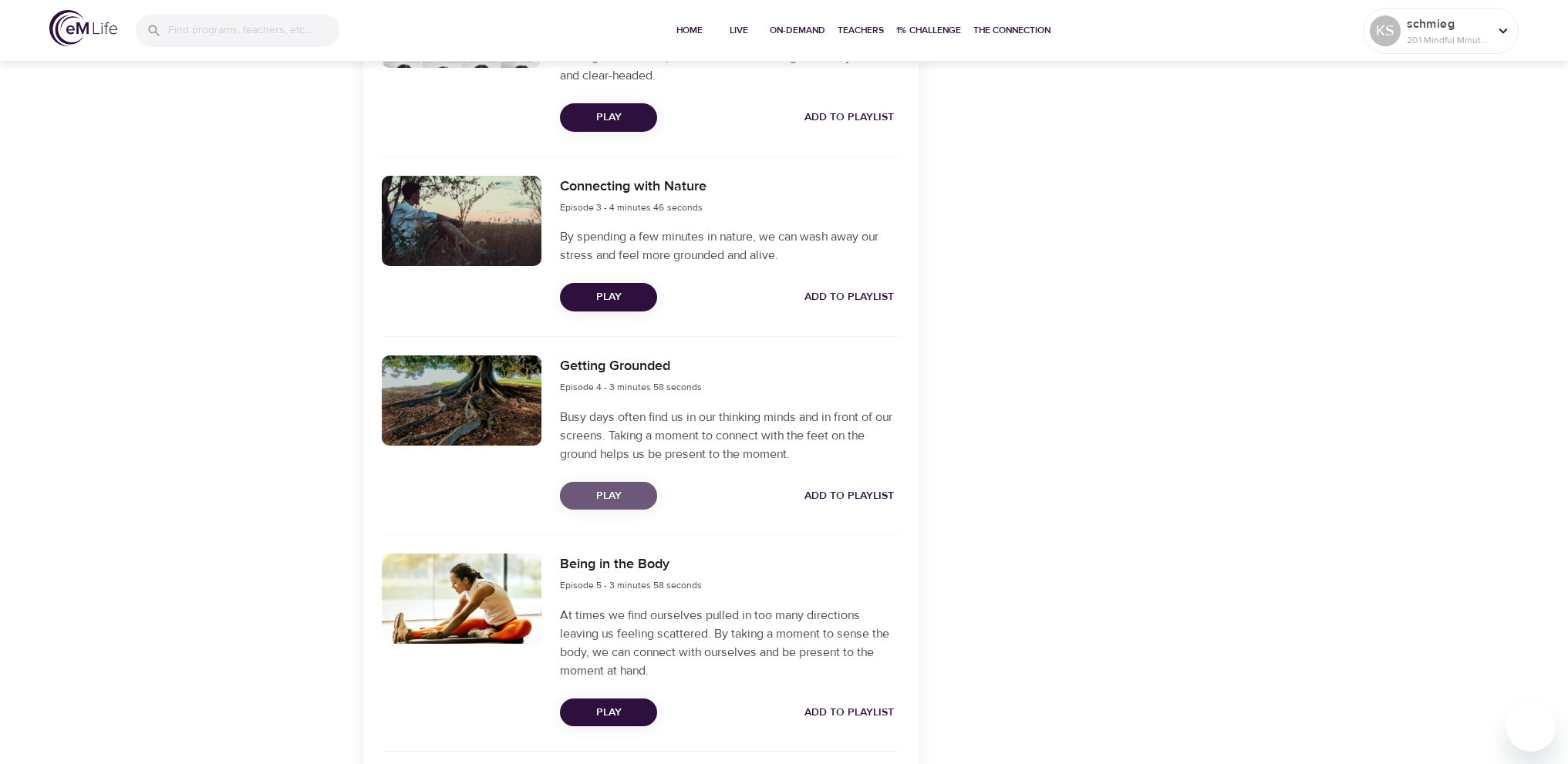
click at [623, 495] on span "Play" at bounding box center [608, 496] width 73 height 19
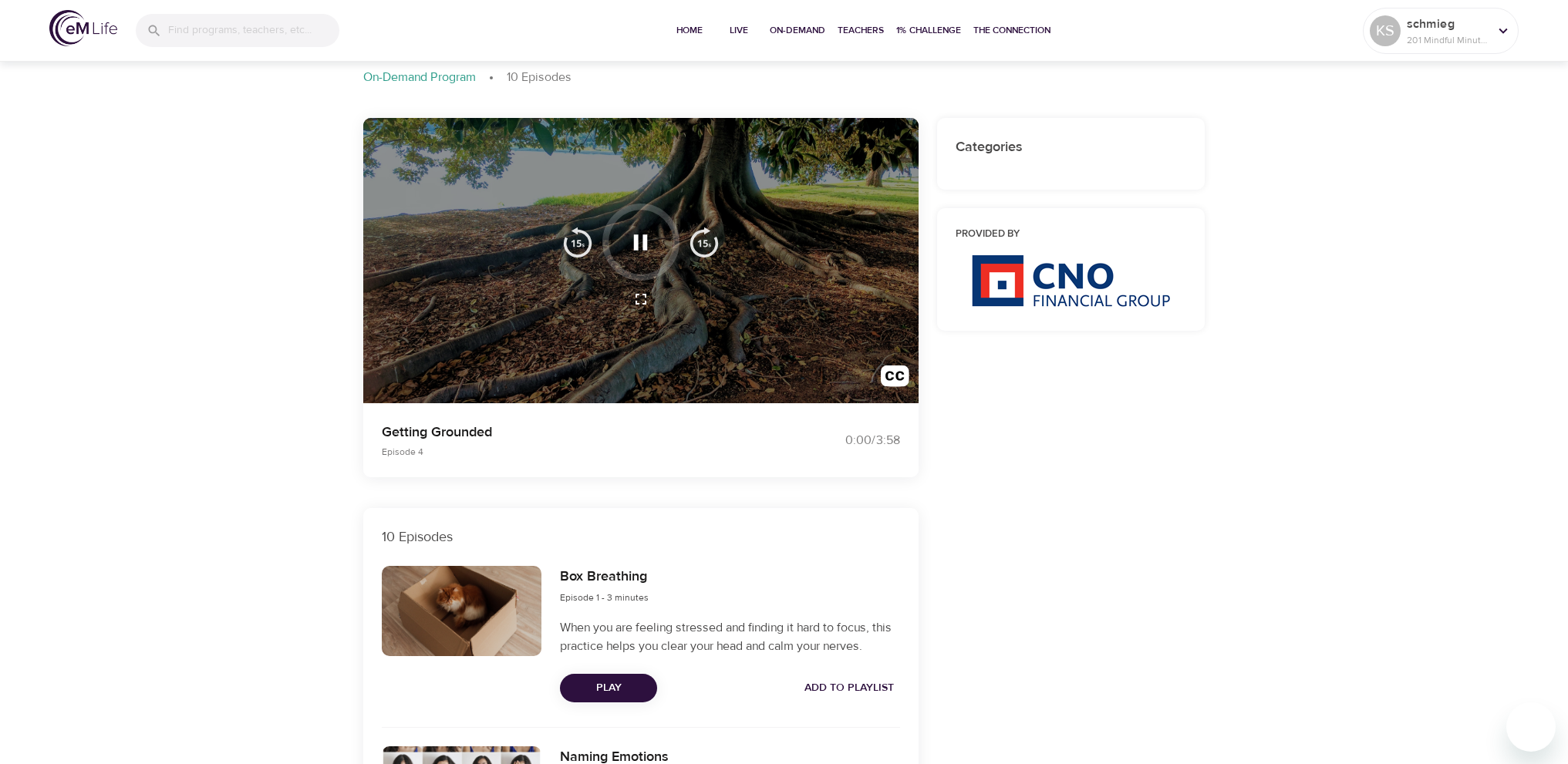
scroll to position [0, 0]
